Goal: Transaction & Acquisition: Purchase product/service

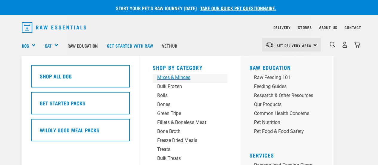
click at [176, 77] on div "Mixes & Minces" at bounding box center [185, 77] width 56 height 7
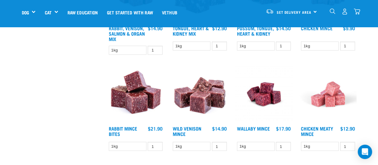
scroll to position [747, 0]
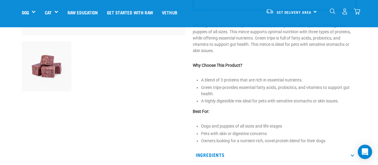
scroll to position [209, 0]
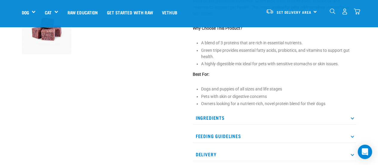
click at [221, 116] on p "Ingredients" at bounding box center [275, 117] width 164 height 13
click at [353, 117] on icon at bounding box center [352, 117] width 3 height 3
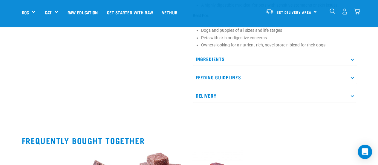
scroll to position [269, 0]
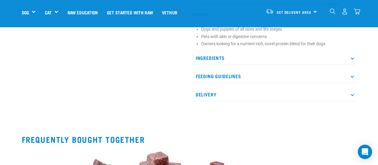
click at [352, 59] on p "Ingredients" at bounding box center [275, 57] width 164 height 13
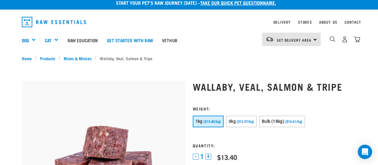
scroll to position [0, 0]
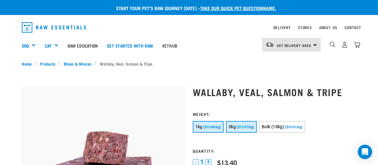
click at [244, 126] on span "($12.97/kg)" at bounding box center [245, 127] width 17 height 4
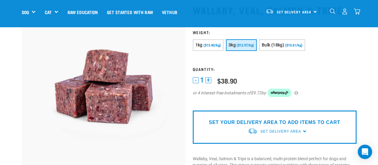
scroll to position [30, 0]
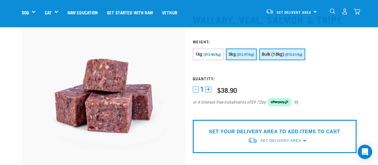
click at [277, 52] on span "Bulk (18kg)" at bounding box center [273, 54] width 22 height 5
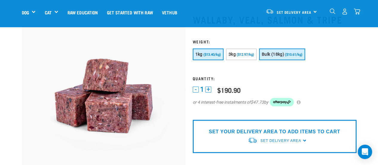
click at [207, 53] on span "($13.40/kg)" at bounding box center [212, 55] width 17 height 4
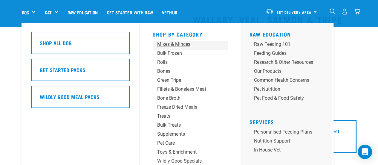
click at [170, 42] on div "Mixes & Minces" at bounding box center [185, 44] width 56 height 7
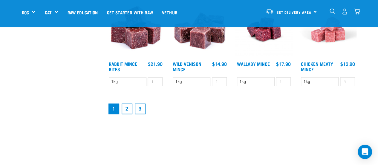
scroll to position [777, 0]
click at [126, 109] on link "2" at bounding box center [127, 108] width 11 height 11
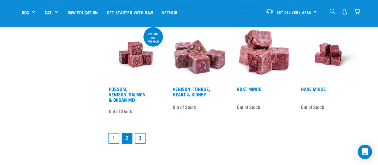
scroll to position [747, 0]
click at [141, 136] on link "3" at bounding box center [140, 137] width 11 height 11
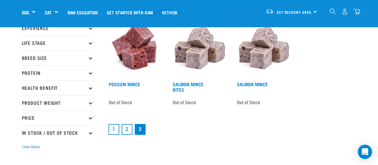
scroll to position [60, 0]
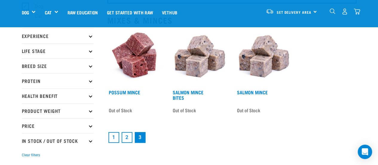
click at [111, 136] on link "1" at bounding box center [114, 137] width 11 height 11
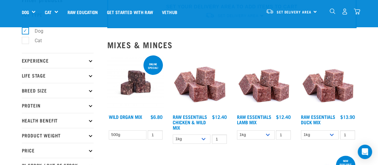
scroll to position [30, 0]
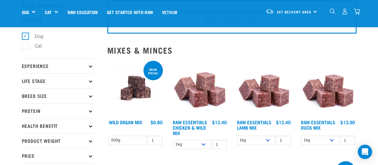
click at [91, 67] on p "Experience" at bounding box center [58, 65] width 72 height 15
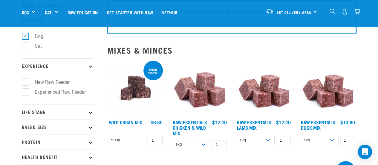
click at [91, 67] on icon at bounding box center [90, 65] width 3 height 3
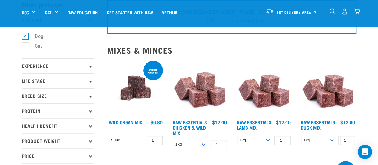
click at [89, 80] on icon at bounding box center [90, 80] width 3 height 3
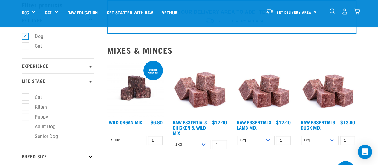
click at [89, 80] on icon at bounding box center [90, 80] width 3 height 3
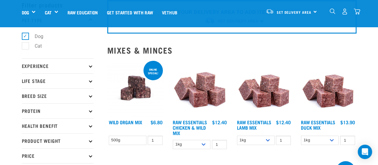
click at [89, 95] on icon at bounding box center [90, 95] width 3 height 3
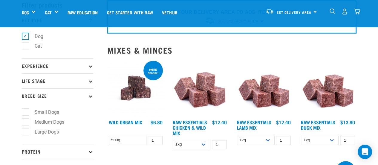
click at [89, 95] on icon at bounding box center [90, 95] width 3 height 3
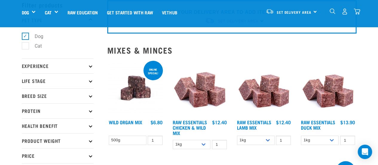
click at [89, 95] on icon at bounding box center [90, 95] width 3 height 3
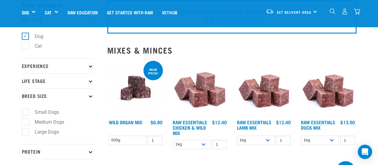
click at [26, 112] on label "Small Dogs" at bounding box center [43, 111] width 36 height 7
click at [26, 112] on input "Small Dogs" at bounding box center [24, 111] width 4 height 4
checkbox input "true"
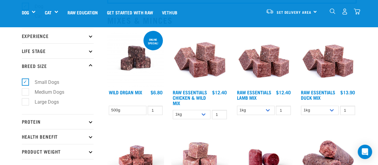
scroll to position [90, 0]
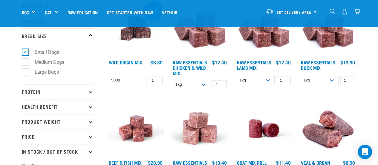
click at [90, 94] on p "Protein" at bounding box center [58, 91] width 72 height 15
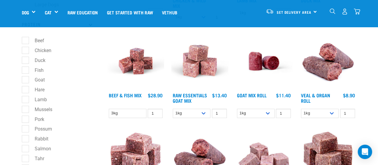
scroll to position [149, 0]
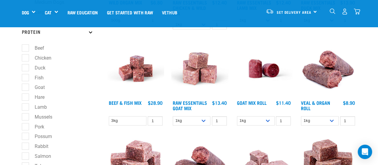
click at [25, 107] on label "Lamb" at bounding box center [37, 106] width 24 height 7
click at [25, 107] on input "Lamb" at bounding box center [24, 106] width 4 height 4
checkbox input "true"
click at [29, 137] on label "Possum" at bounding box center [39, 135] width 29 height 7
click at [26, 137] on input "Possum" at bounding box center [24, 135] width 4 height 4
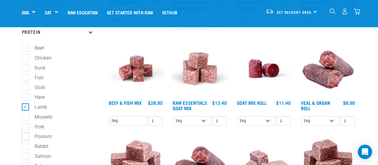
checkbox input "true"
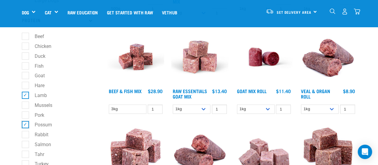
scroll to position [179, 0]
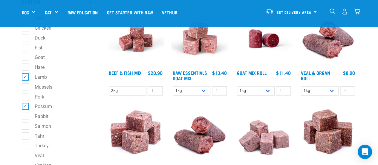
click at [25, 127] on label "Salmon" at bounding box center [39, 125] width 28 height 7
click at [25, 127] on input "Salmon" at bounding box center [24, 125] width 4 height 4
checkbox input "true"
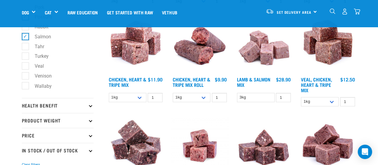
scroll to position [269, 0]
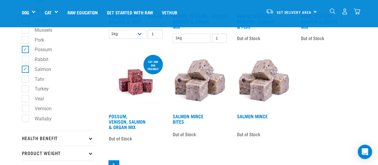
scroll to position [239, 0]
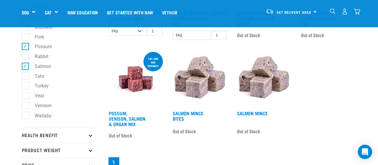
click at [25, 96] on label "Veal" at bounding box center [35, 95] width 21 height 7
click at [23, 96] on input "Veal" at bounding box center [24, 95] width 4 height 4
checkbox input "true"
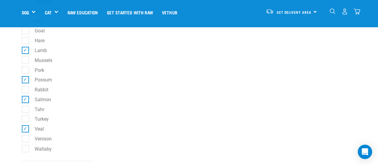
scroll to position [209, 0]
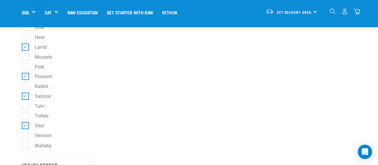
click at [25, 147] on label "Wallaby" at bounding box center [39, 144] width 29 height 7
click at [25, 146] on input "Wallaby" at bounding box center [24, 144] width 4 height 4
checkbox input "true"
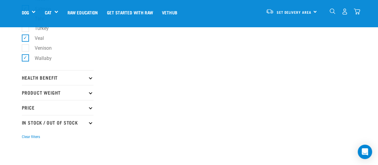
scroll to position [299, 0]
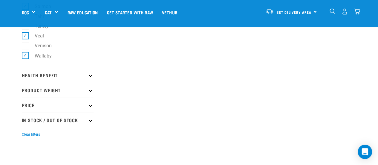
click at [89, 77] on icon at bounding box center [90, 75] width 3 height 3
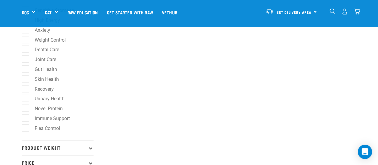
scroll to position [389, 0]
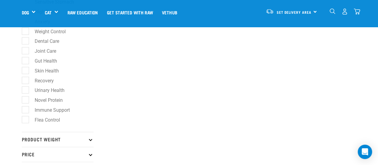
click at [25, 102] on label "Novel Protein" at bounding box center [45, 99] width 40 height 7
click at [25, 101] on input "Novel Protein" at bounding box center [24, 99] width 4 height 4
checkbox input "true"
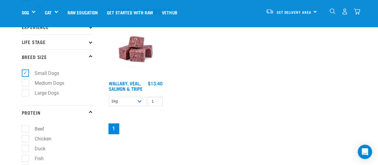
scroll to position [60, 0]
